Goal: Information Seeking & Learning: Learn about a topic

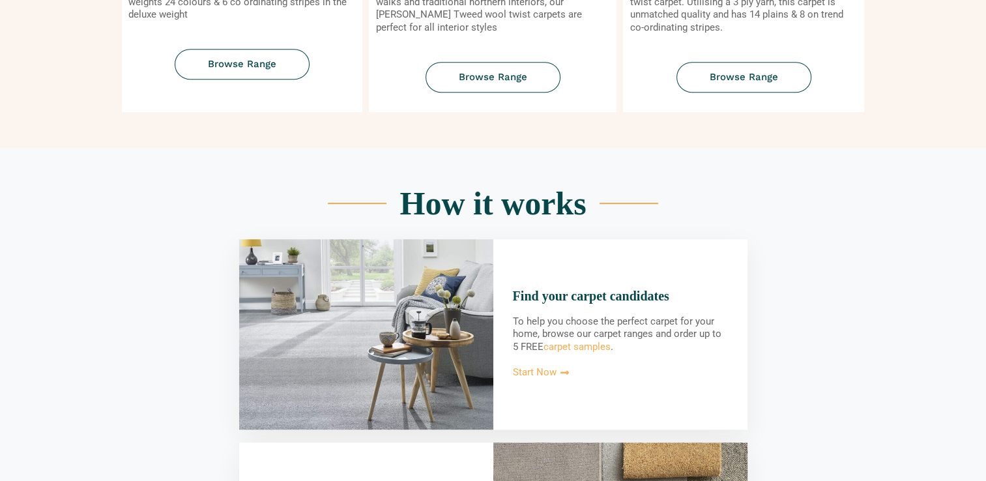
scroll to position [835, 0]
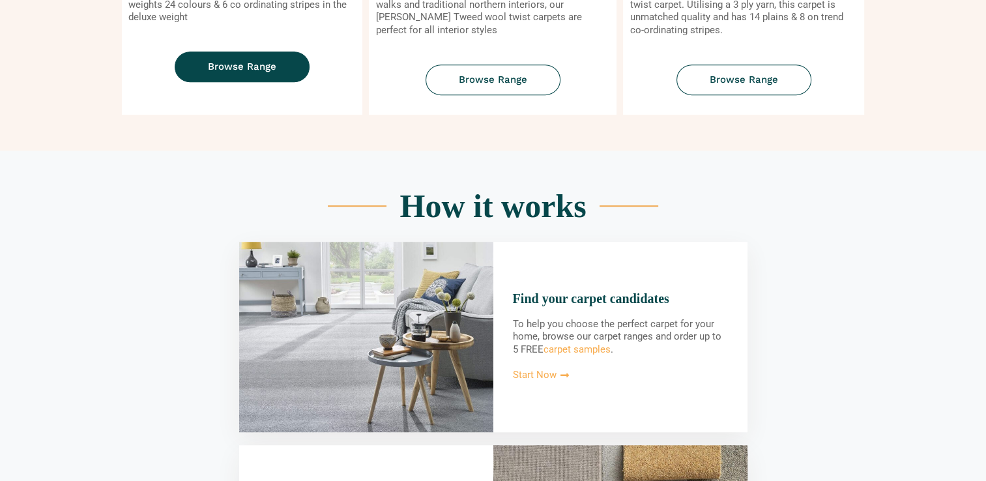
click at [262, 76] on link "Browse Range" at bounding box center [242, 67] width 135 height 31
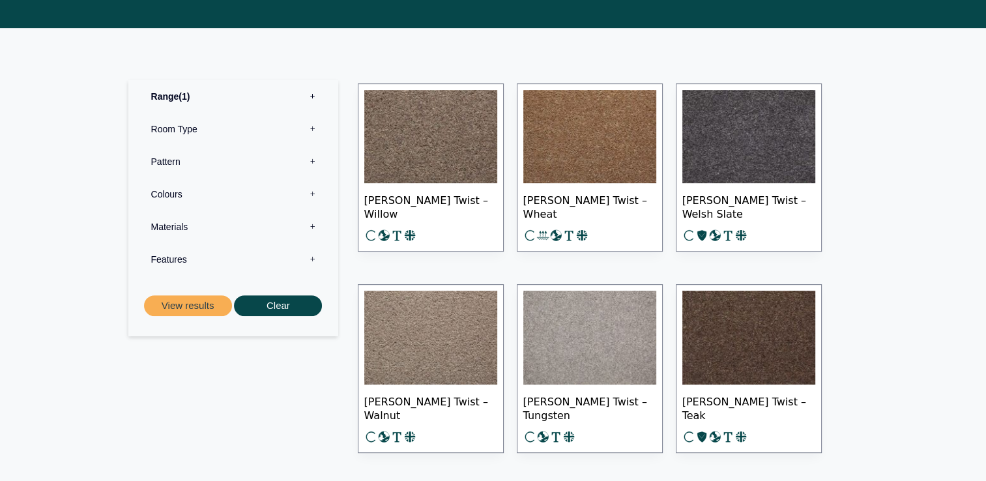
scroll to position [574, 0]
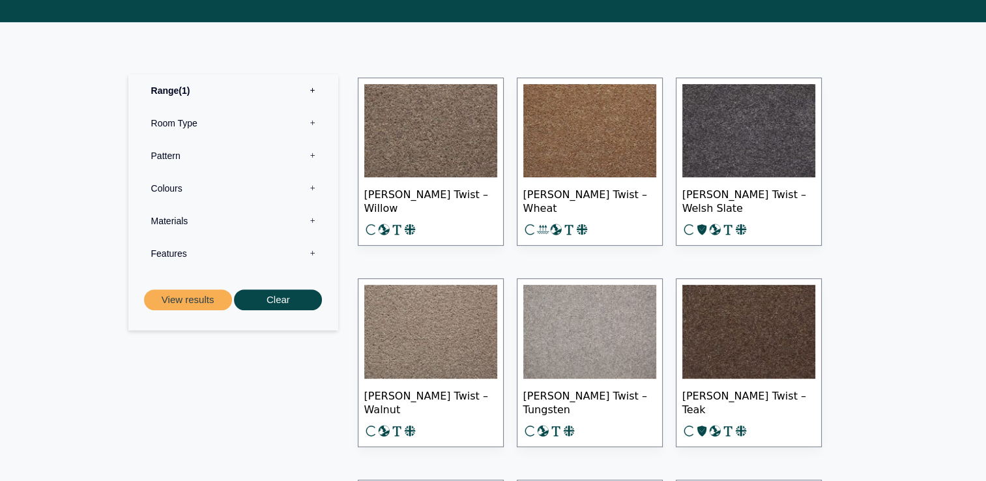
click at [314, 244] on label "Features 0" at bounding box center [233, 253] width 190 height 33
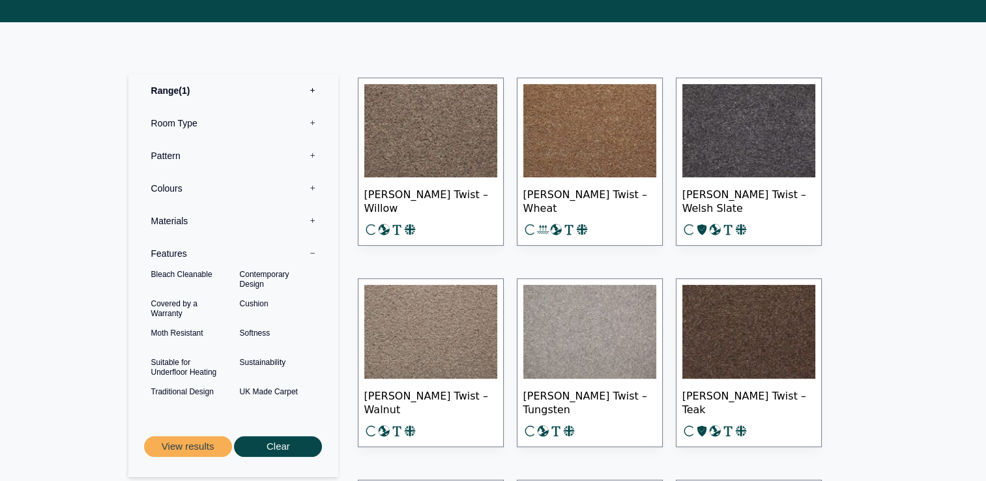
click at [459, 329] on img at bounding box center [430, 332] width 133 height 94
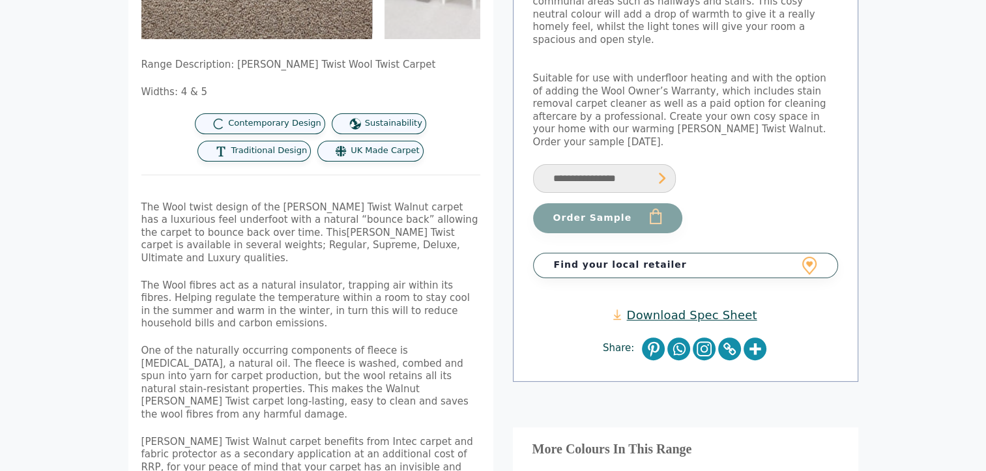
scroll to position [287, 0]
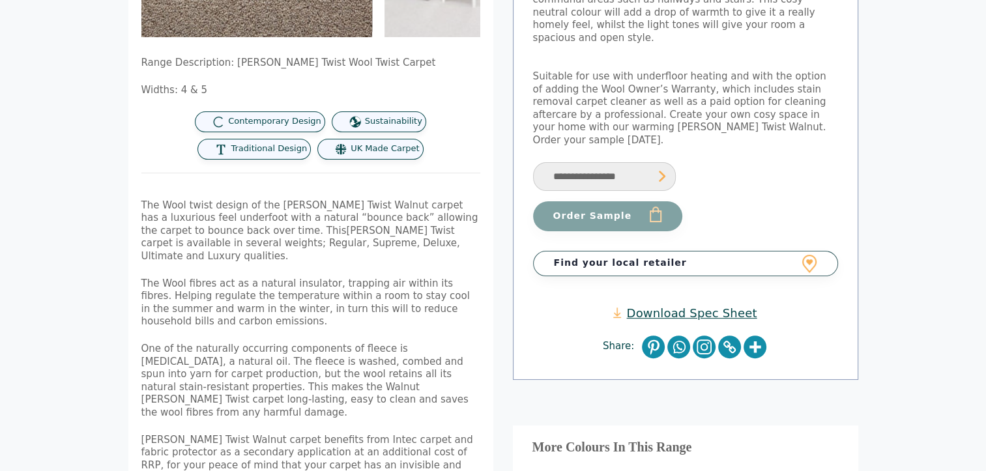
click at [657, 104] on p "Suitable for use with underfloor heating and with the option of adding the Wool…" at bounding box center [685, 108] width 305 height 76
click at [644, 162] on select "**********" at bounding box center [604, 176] width 143 height 29
select select "**********"
click at [533, 162] on select "**********" at bounding box center [604, 176] width 143 height 29
click at [590, 293] on div "Download Spec Sheet" at bounding box center [685, 313] width 305 height 41
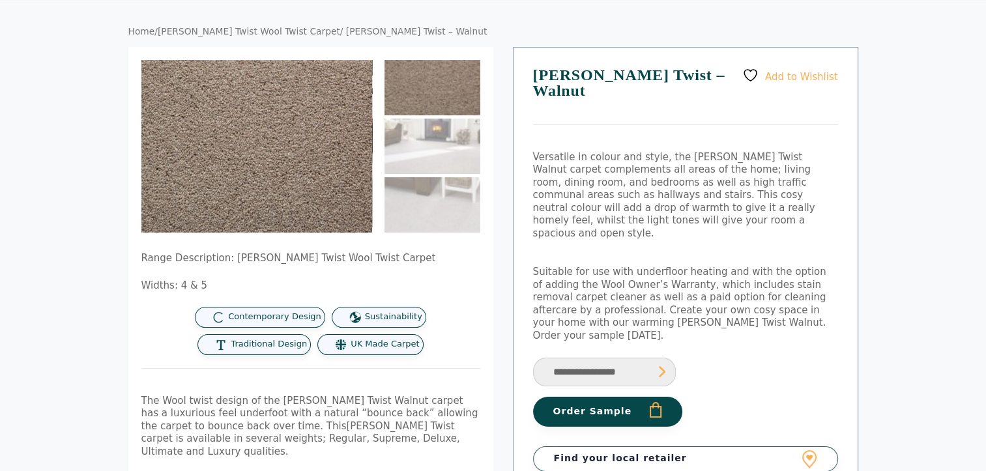
scroll to position [13, 0]
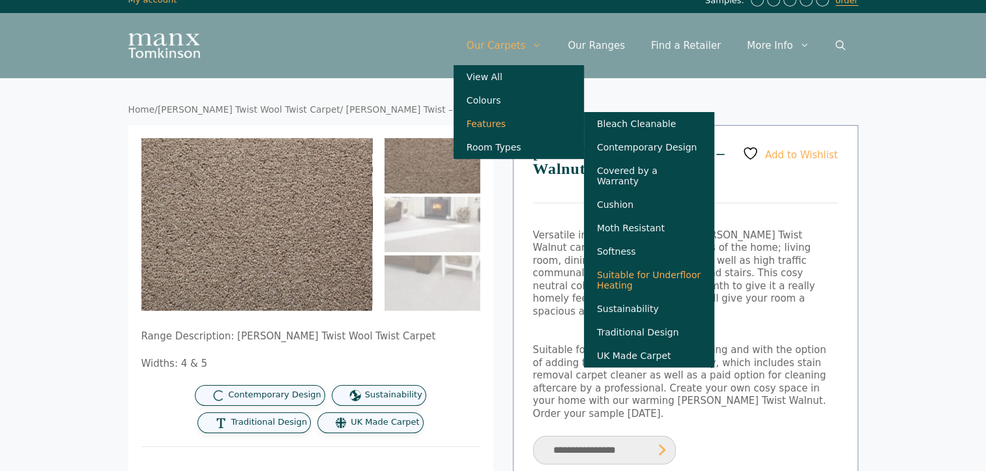
click at [680, 276] on link "Suitable for Underfloor Heating" at bounding box center [649, 280] width 130 height 34
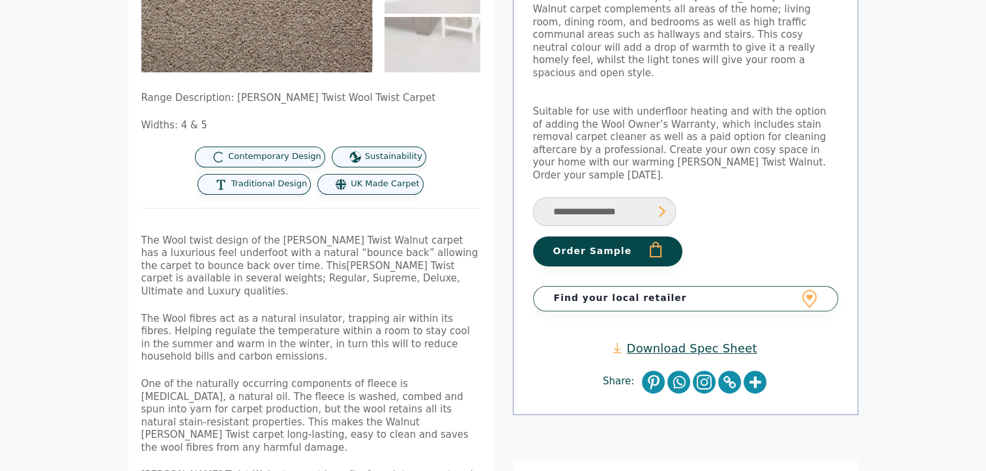
scroll to position [300, 0]
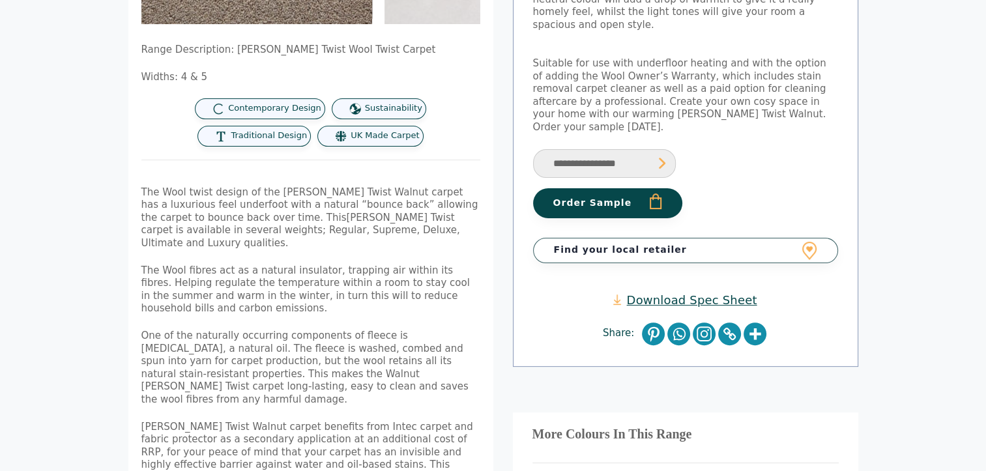
click at [657, 293] on link "Download Spec Sheet" at bounding box center [684, 300] width 143 height 15
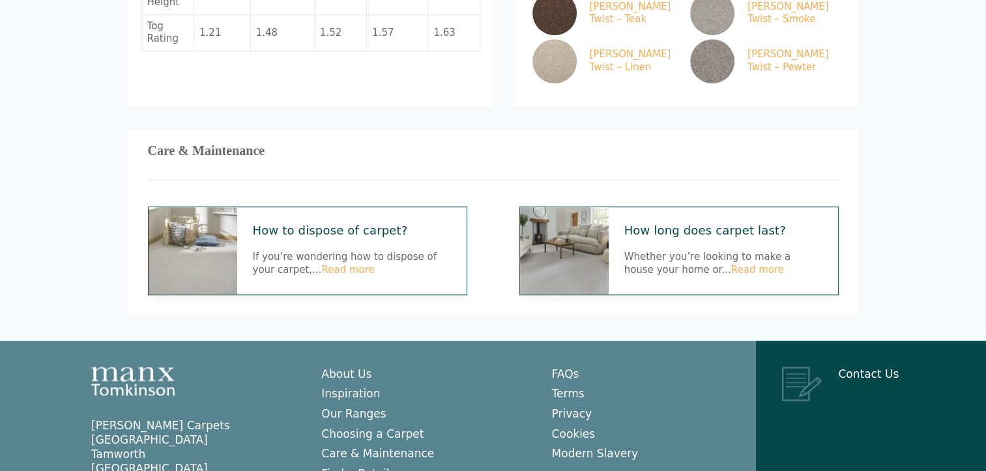
scroll to position [926, 0]
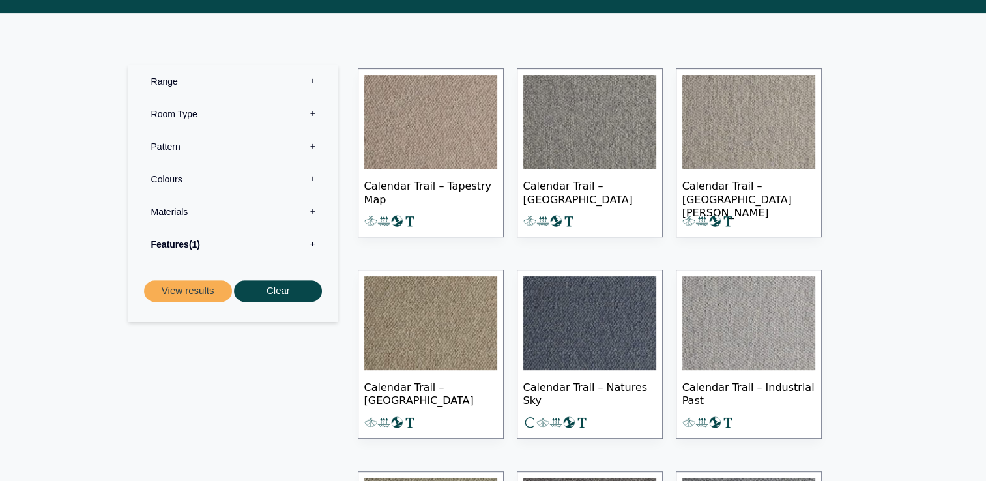
scroll to position [469, 0]
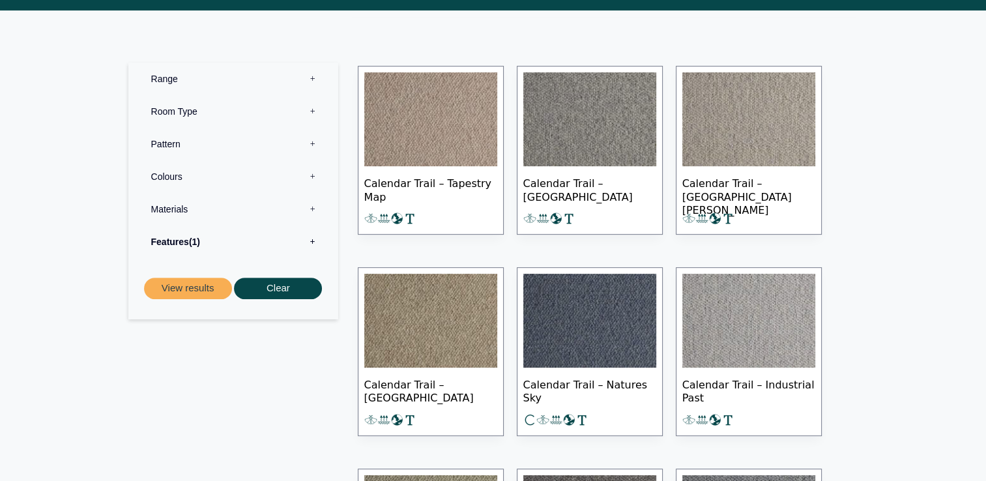
click at [438, 342] on img at bounding box center [430, 321] width 133 height 94
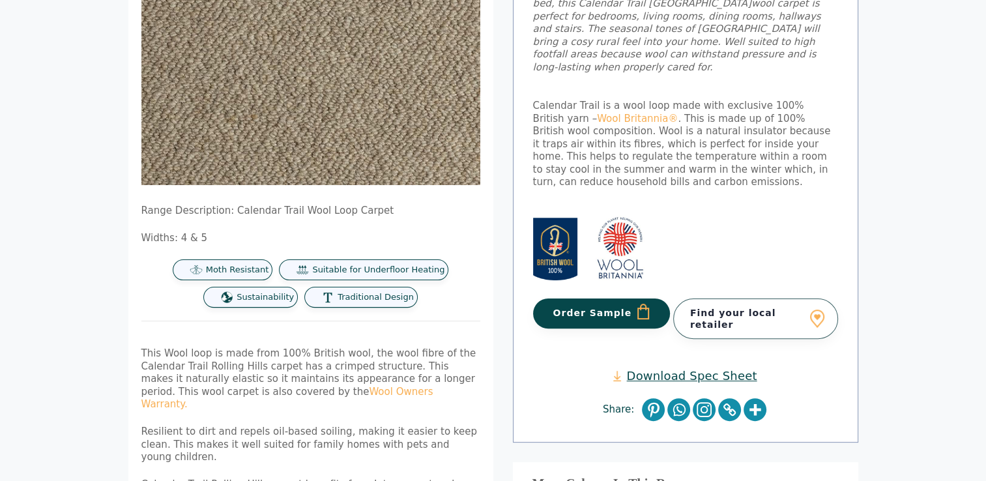
scroll to position [313, 0]
